Goal: Task Accomplishment & Management: Manage account settings

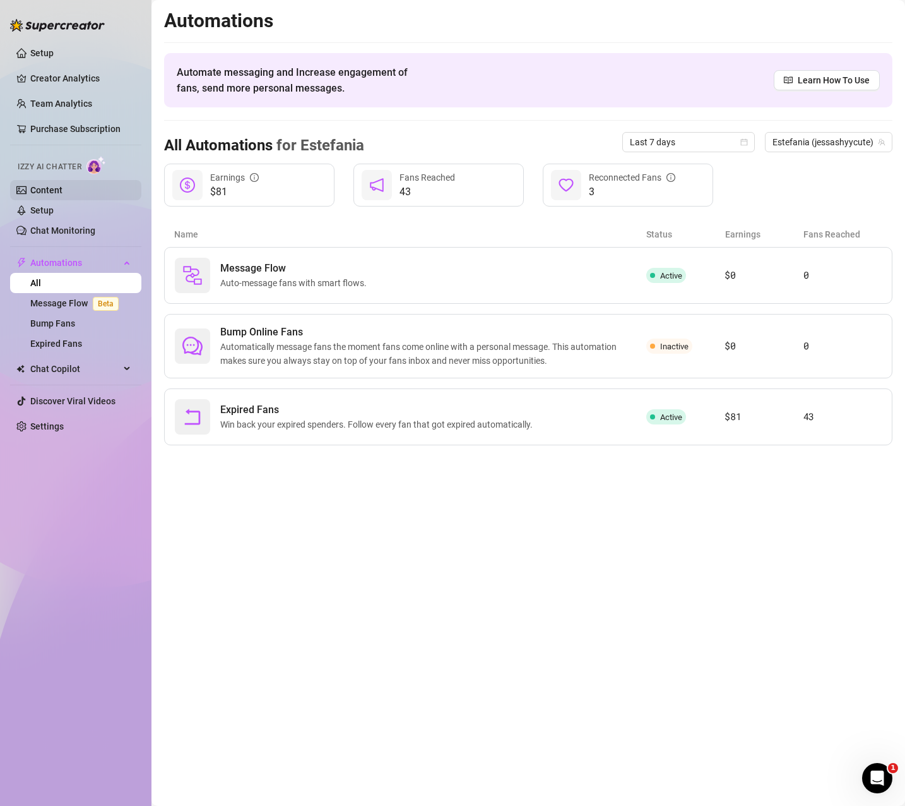
click at [59, 189] on link "Content" at bounding box center [46, 190] width 32 height 10
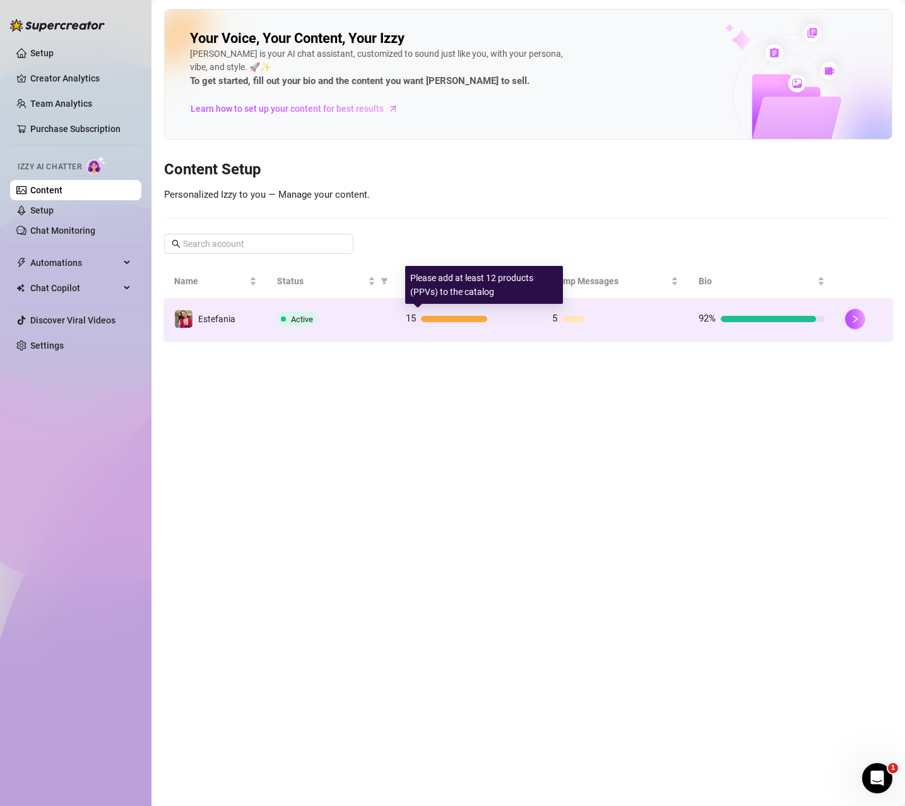
click at [453, 316] on div at bounding box center [454, 319] width 67 height 6
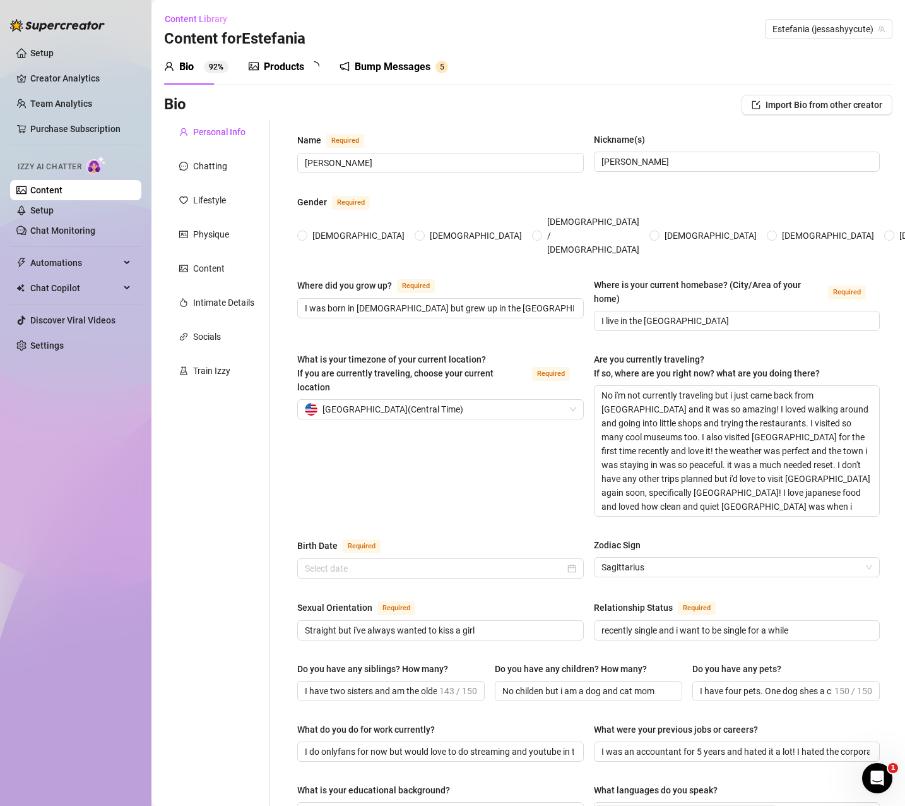
radio input "true"
type input "[DATE]"
click at [290, 71] on div "Products" at bounding box center [284, 66] width 40 height 15
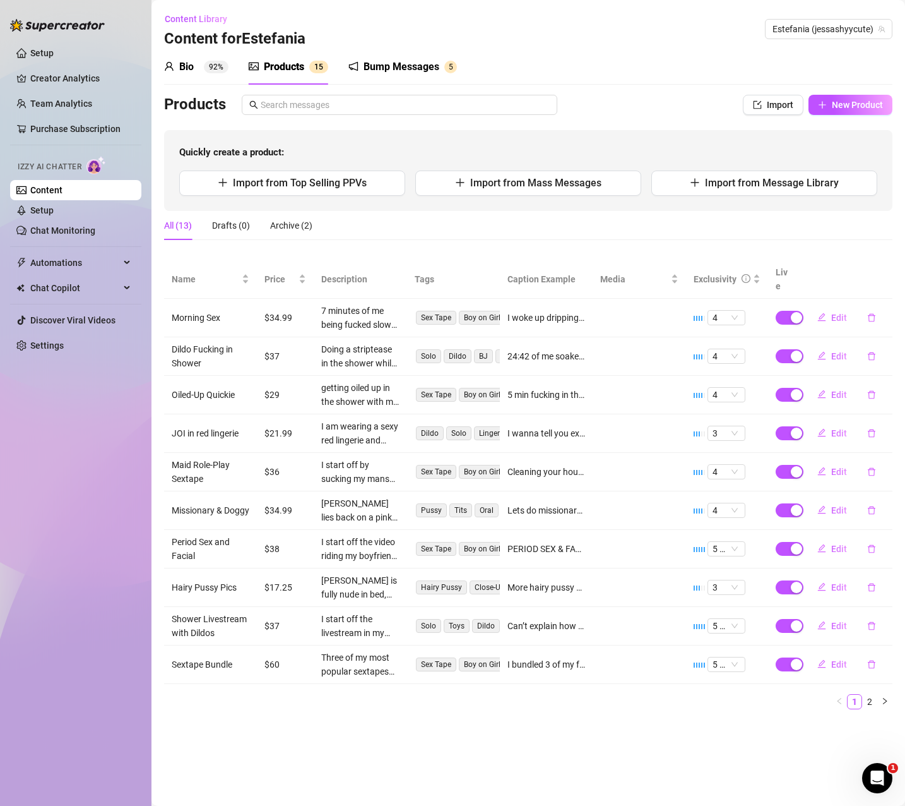
click at [290, 68] on div "Products" at bounding box center [284, 66] width 40 height 15
click at [839, 313] on span "Edit" at bounding box center [839, 318] width 16 height 10
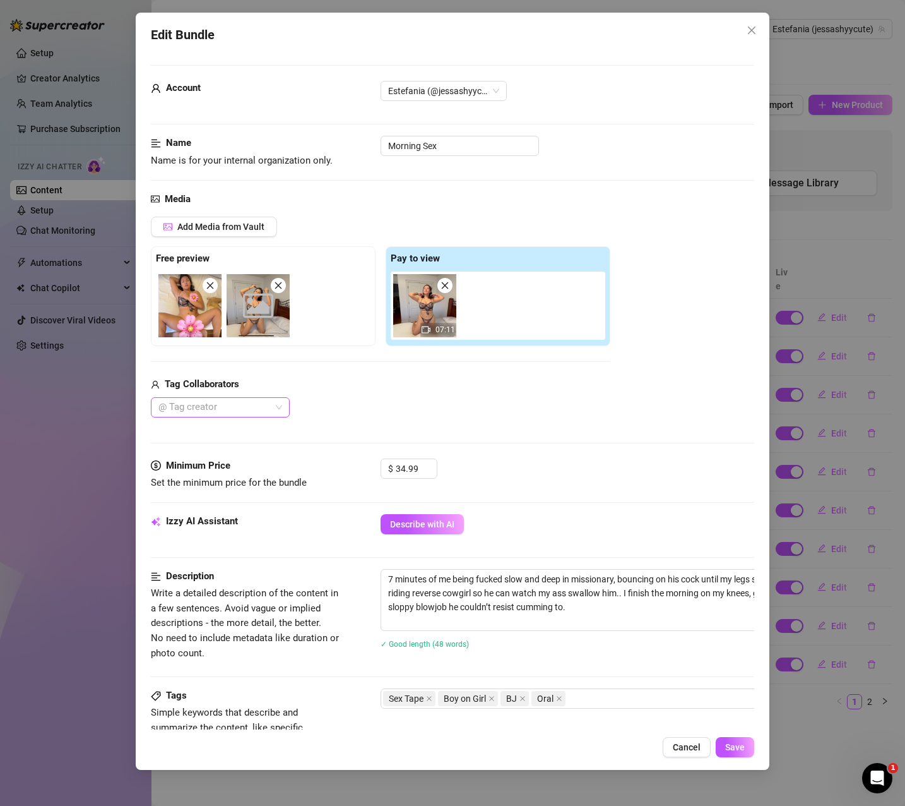
click at [237, 402] on div at bounding box center [213, 407] width 121 height 18
click at [227, 428] on div "bigbootyboy" at bounding box center [220, 433] width 119 height 14
click at [345, 407] on div "bigbootyboy" at bounding box center [381, 407] width 460 height 20
click at [746, 745] on button "Save" at bounding box center [735, 747] width 39 height 20
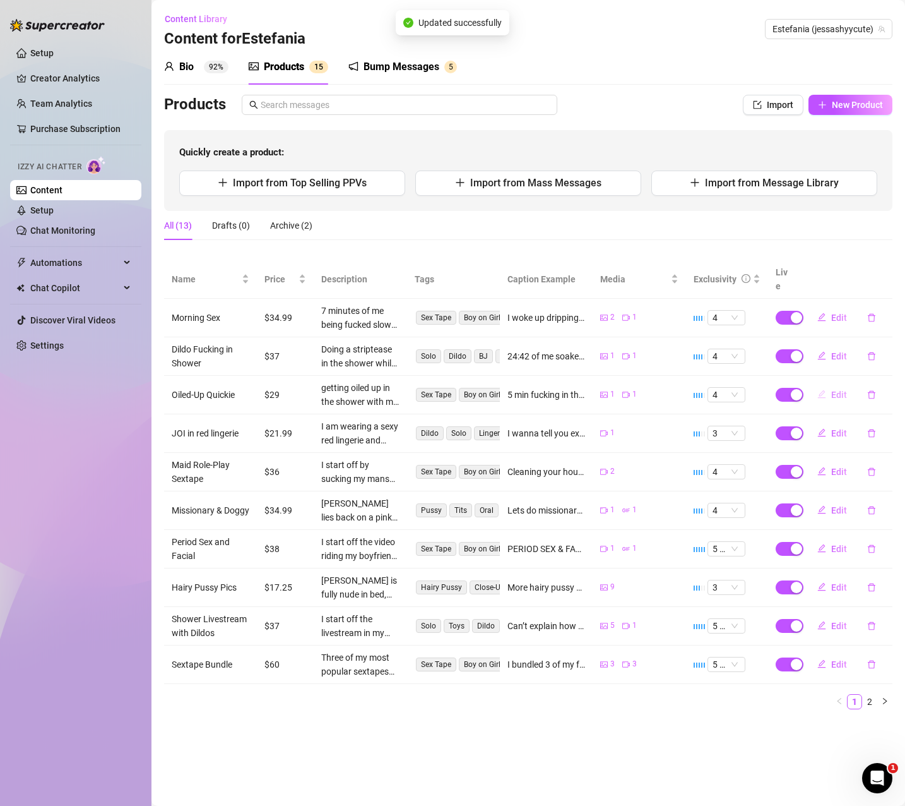
click at [840, 390] on span "Edit" at bounding box center [839, 395] width 16 height 10
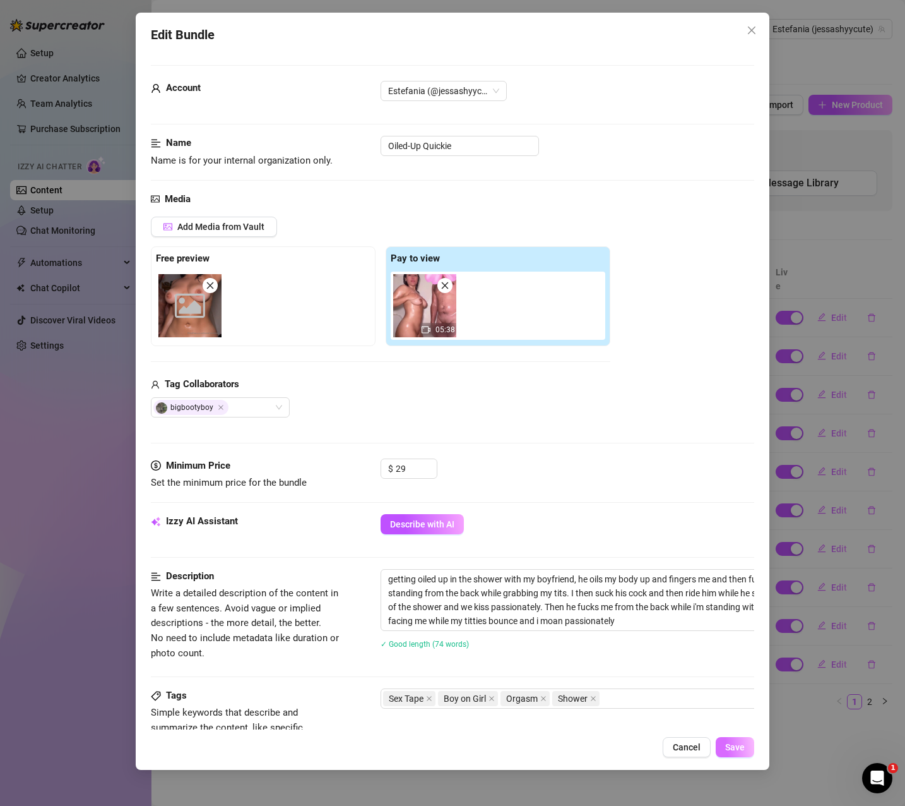
click at [739, 749] on span "Save" at bounding box center [735, 747] width 20 height 10
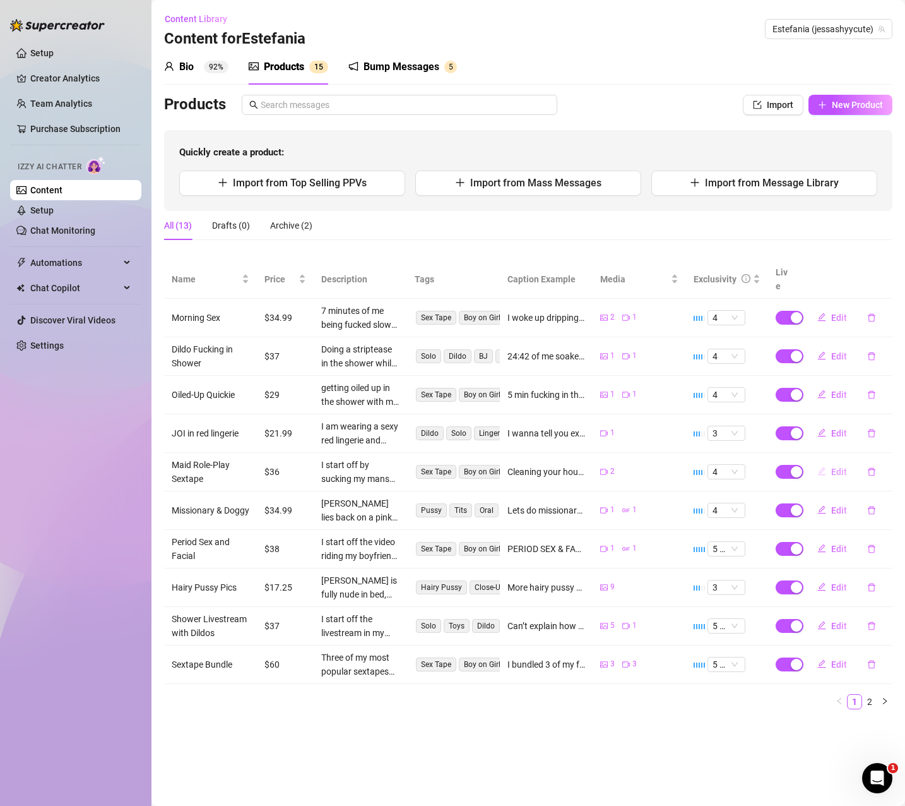
click at [834, 467] on span "Edit" at bounding box center [839, 472] width 16 height 10
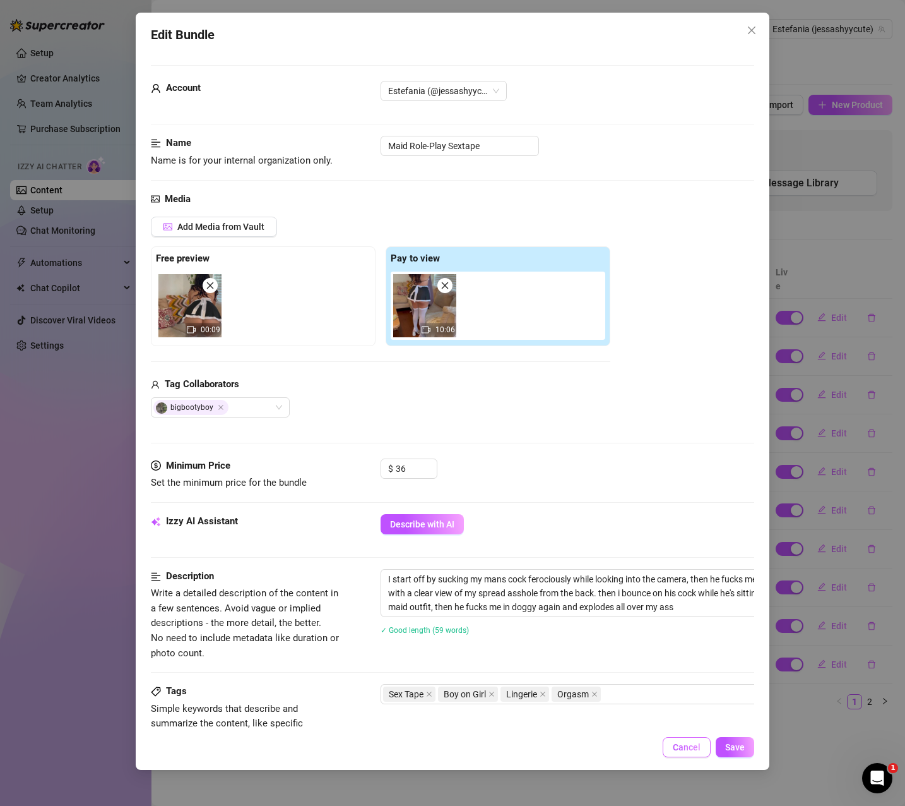
click at [694, 744] on span "Cancel" at bounding box center [687, 747] width 28 height 10
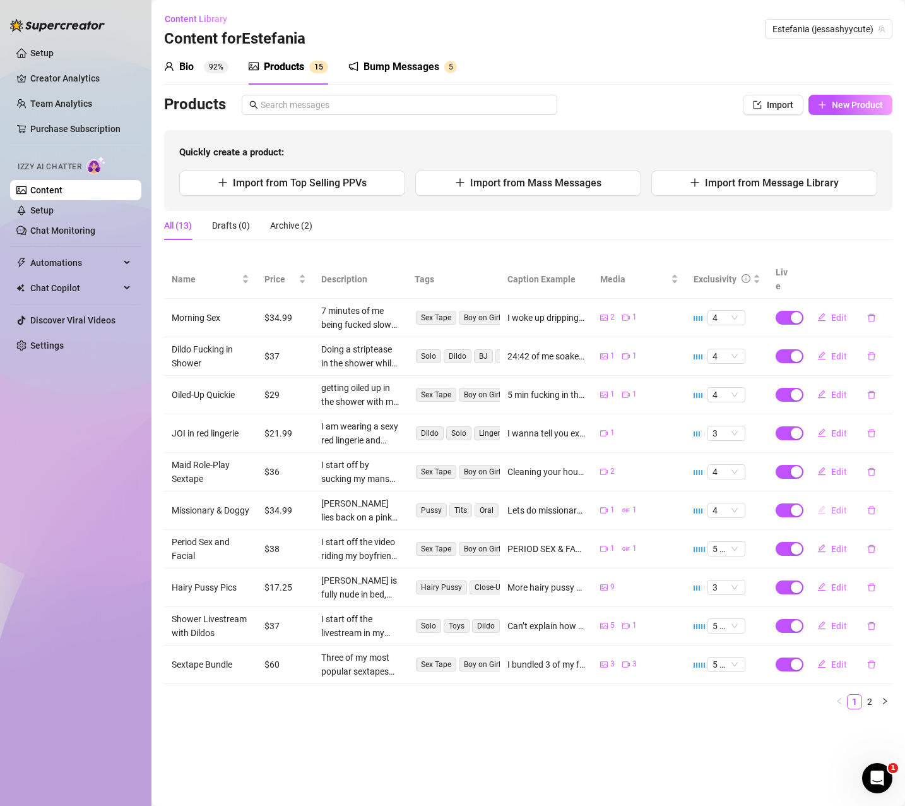
click at [843, 505] on span "Edit" at bounding box center [839, 510] width 16 height 10
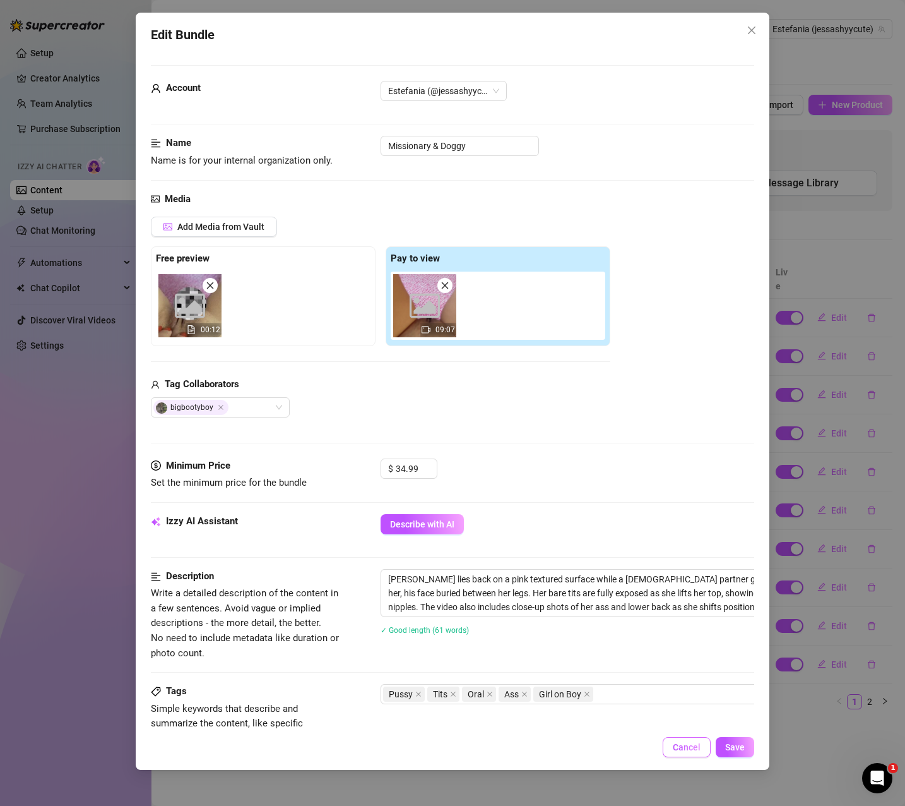
click at [694, 753] on button "Cancel" at bounding box center [687, 747] width 48 height 20
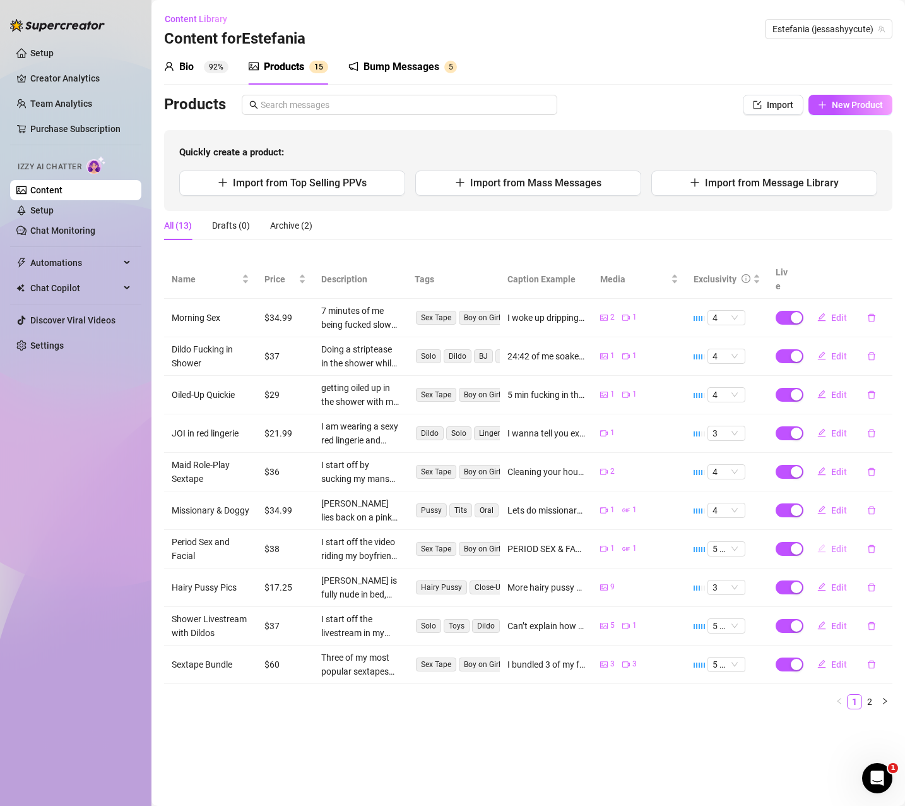
click at [833, 544] on span "Edit" at bounding box center [839, 549] width 16 height 10
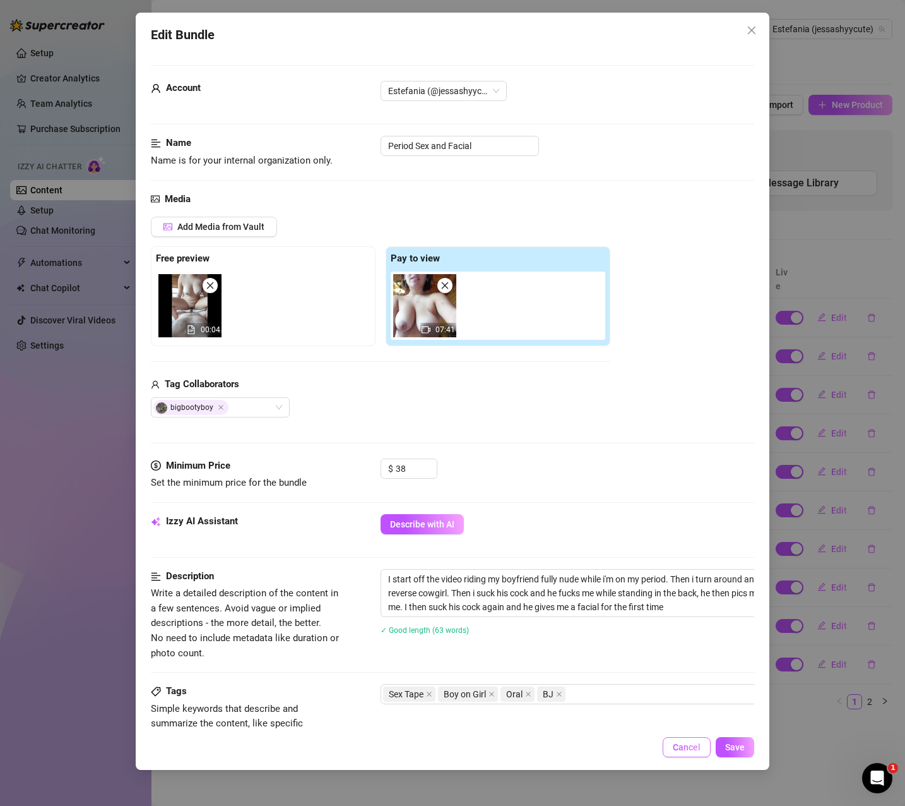
click at [682, 746] on span "Cancel" at bounding box center [687, 747] width 28 height 10
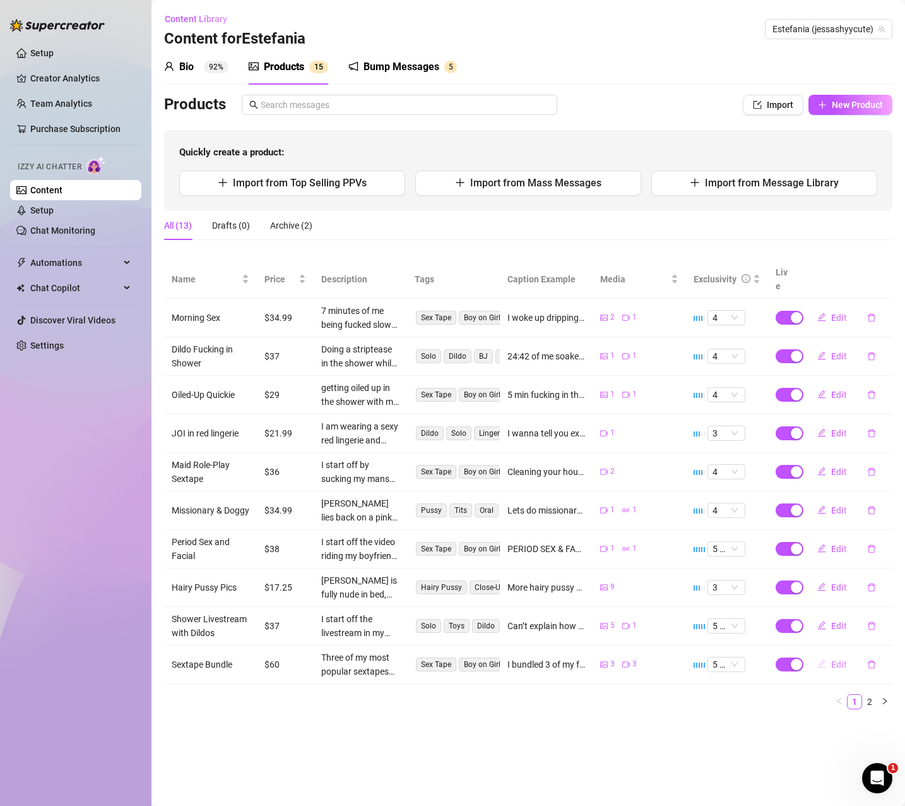
click at [835, 659] on span "Edit" at bounding box center [839, 664] width 16 height 10
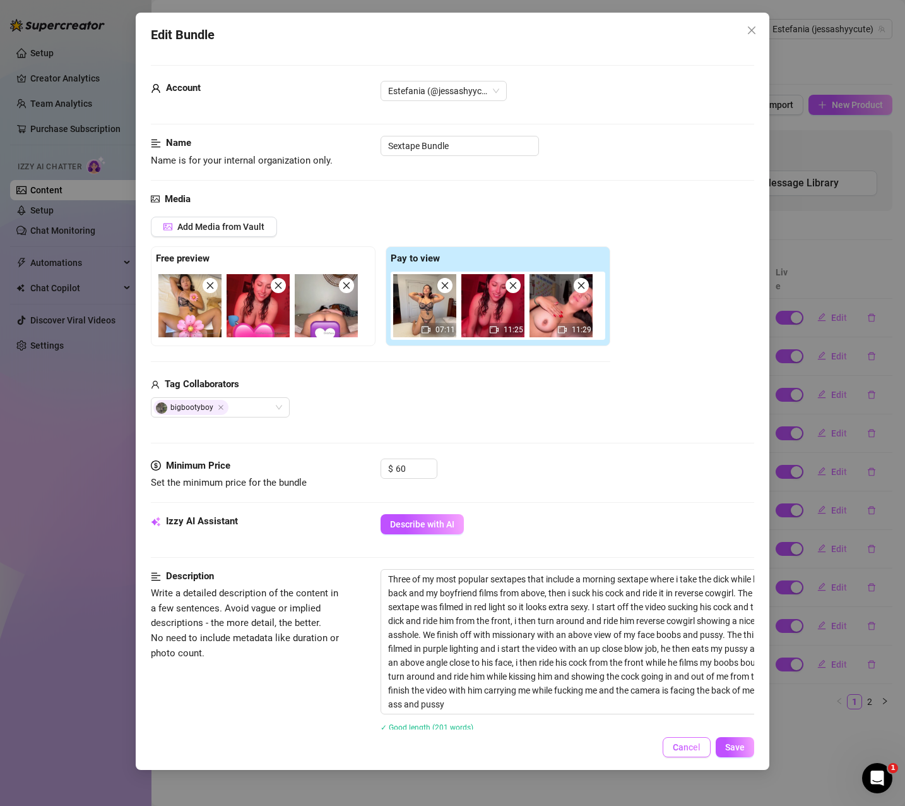
click at [683, 746] on span "Cancel" at bounding box center [687, 747] width 28 height 10
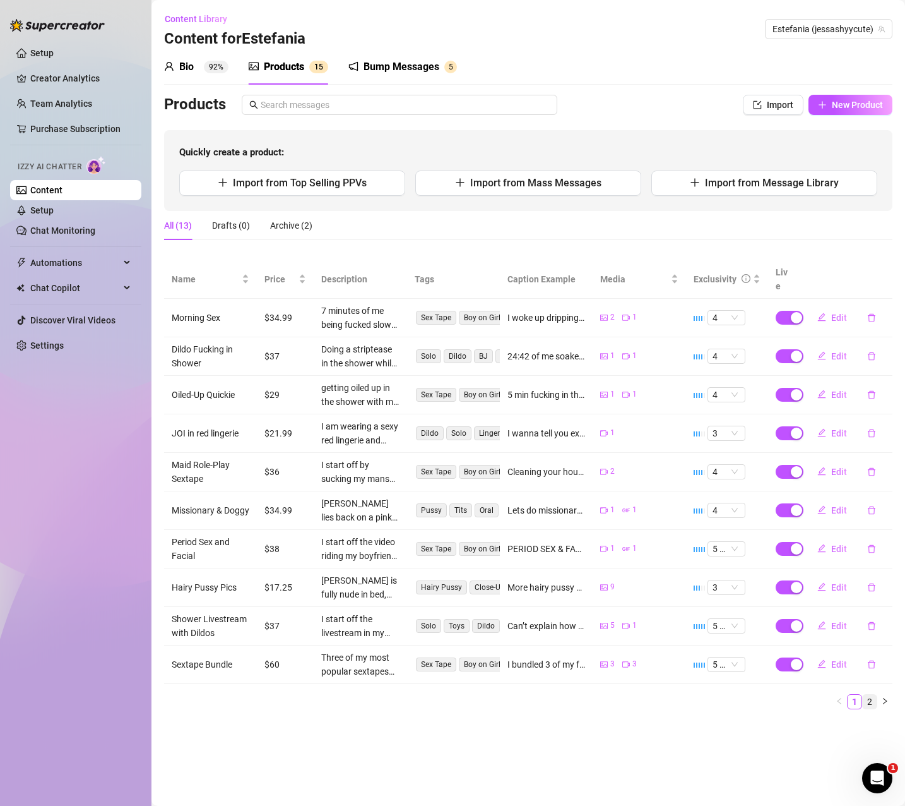
click at [870, 694] on link "2" at bounding box center [870, 701] width 14 height 14
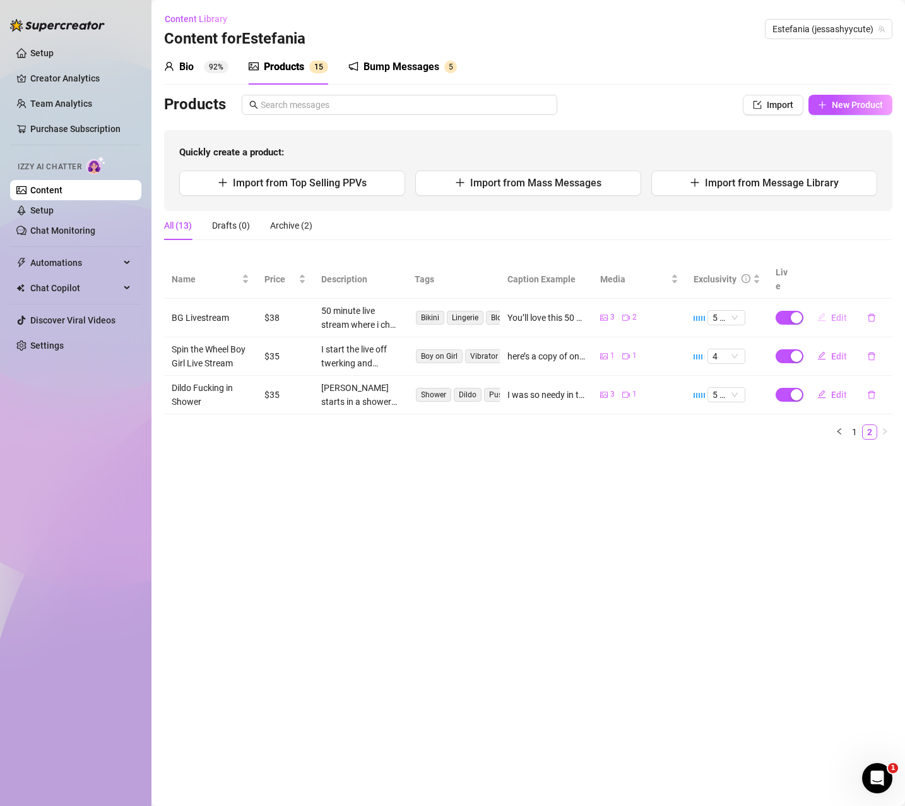
click at [833, 313] on span "Edit" at bounding box center [839, 318] width 16 height 10
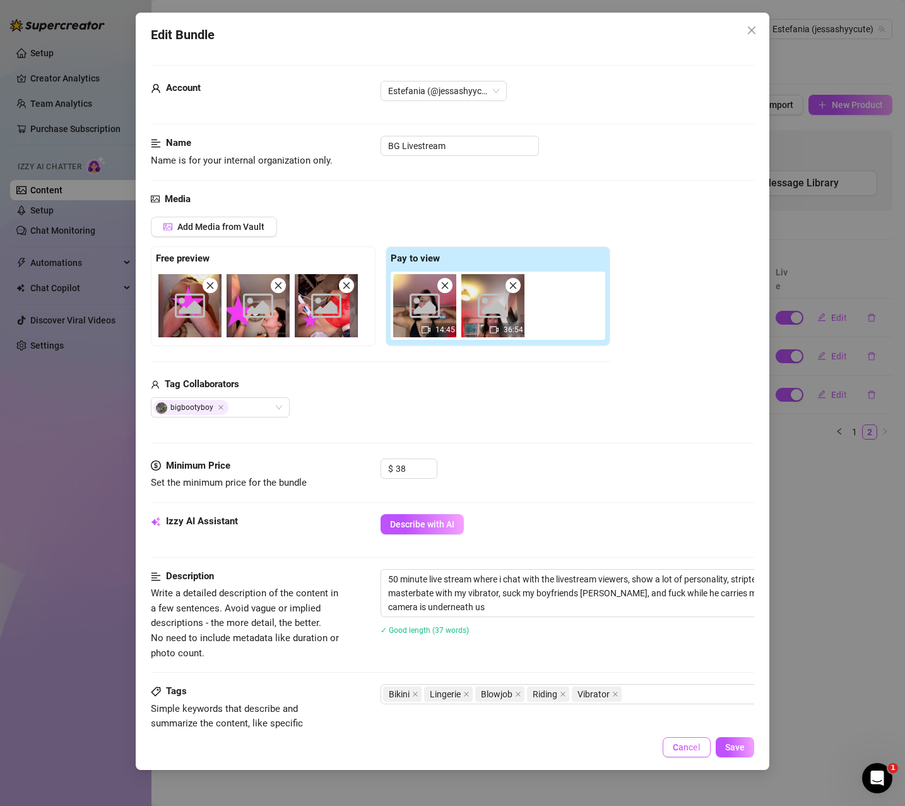
click at [693, 751] on span "Cancel" at bounding box center [687, 747] width 28 height 10
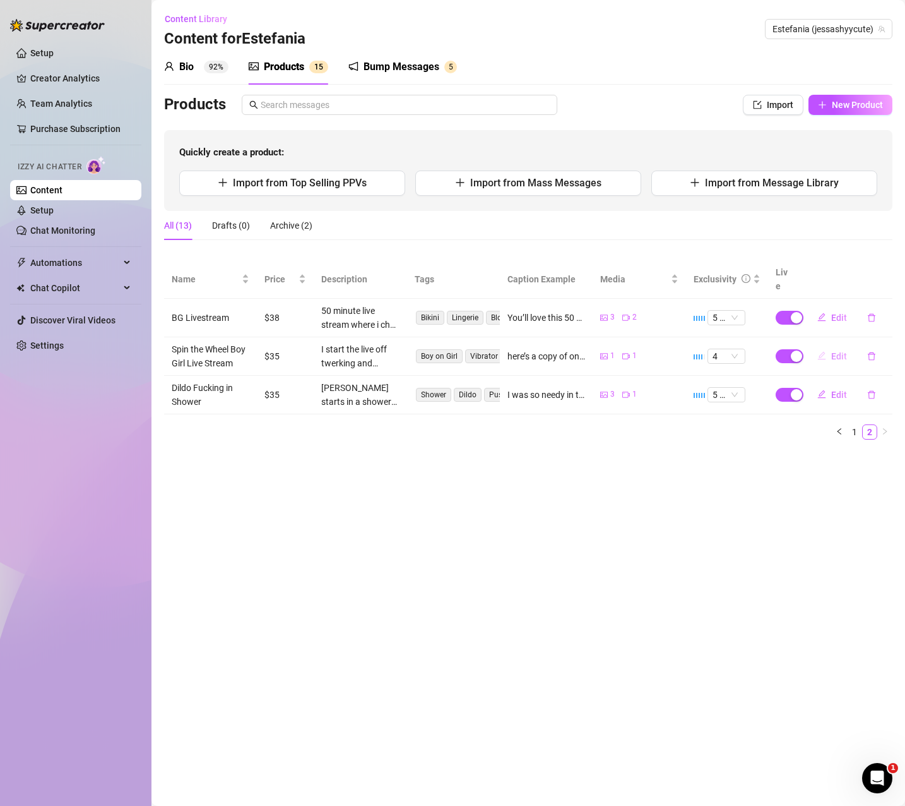
click at [842, 351] on span "Edit" at bounding box center [839, 356] width 16 height 10
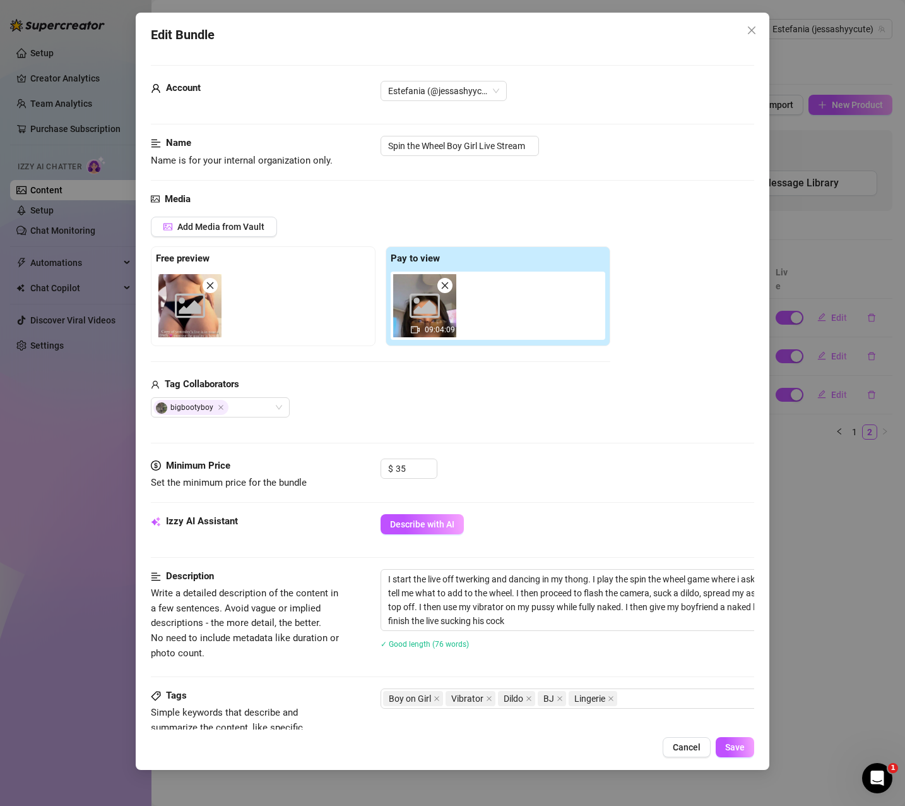
click at [675, 746] on span "Cancel" at bounding box center [687, 747] width 28 height 10
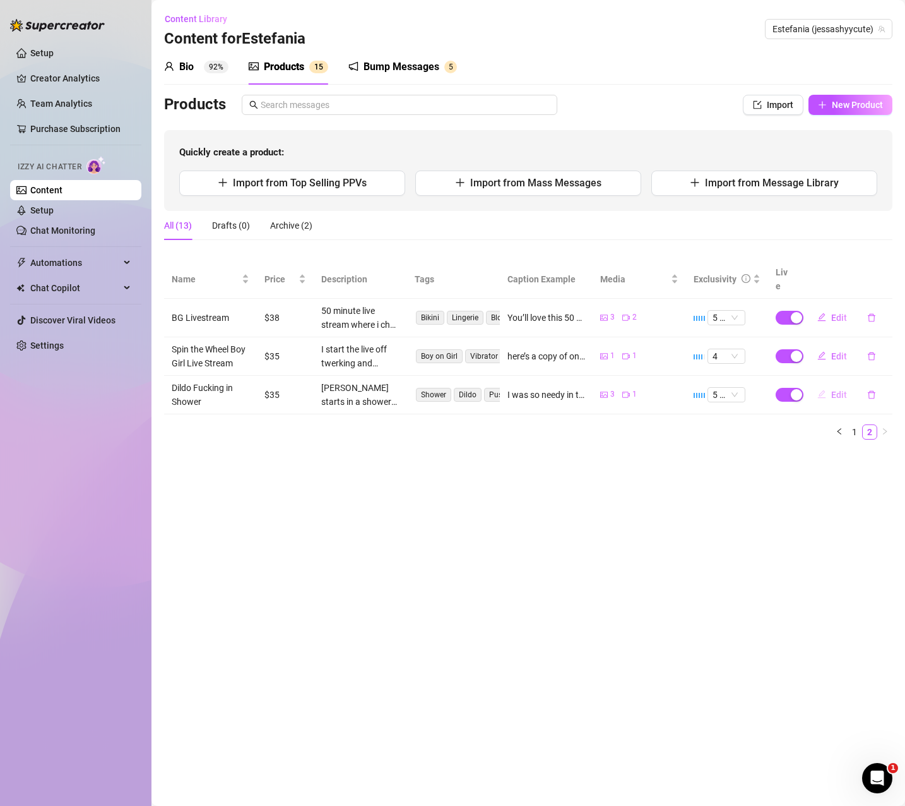
click at [843, 390] on span "Edit" at bounding box center [839, 395] width 16 height 10
type textarea "I was so needy in the shower... I couldn’t stop moaning while stretching myself…"
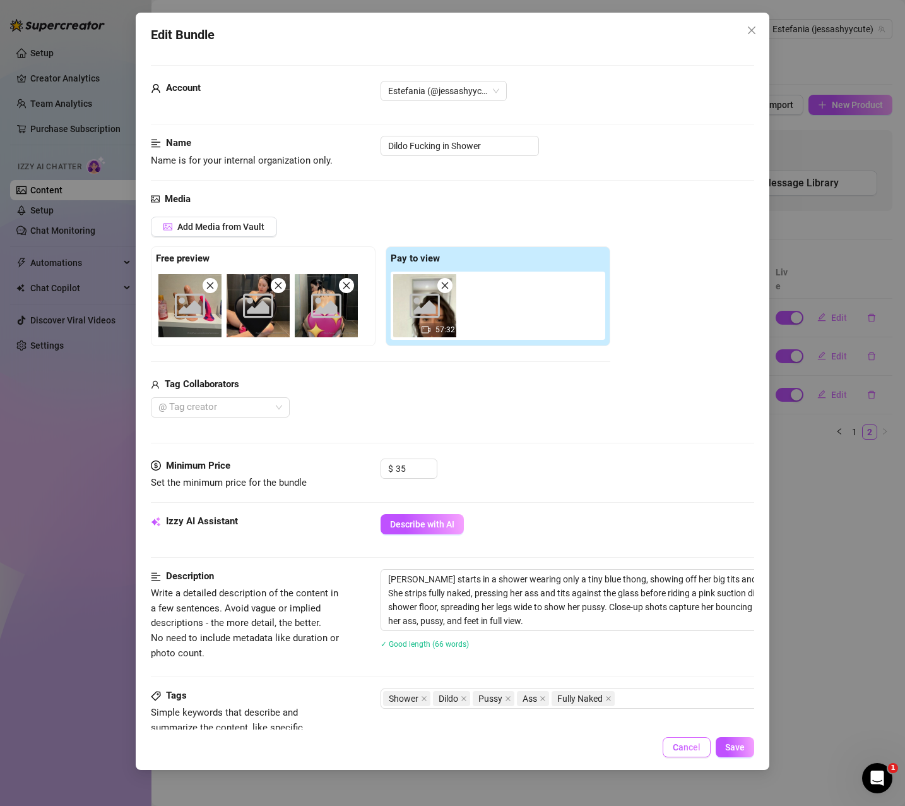
click at [691, 740] on button "Cancel" at bounding box center [687, 747] width 48 height 20
